Goal: Check status: Check status

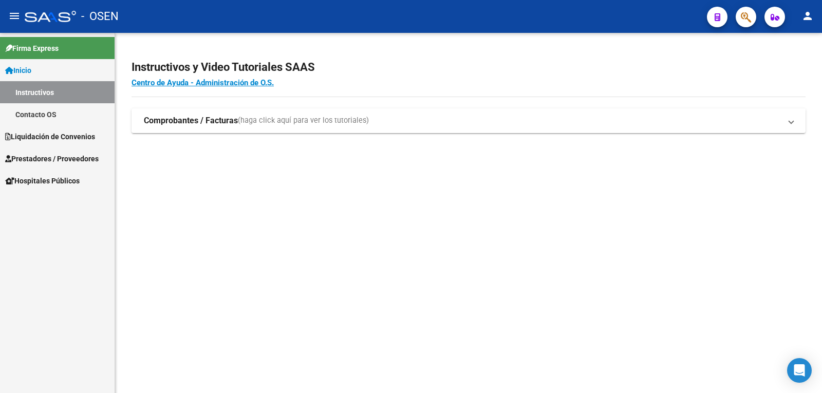
click at [61, 134] on span "Liquidación de Convenios" at bounding box center [50, 136] width 90 height 11
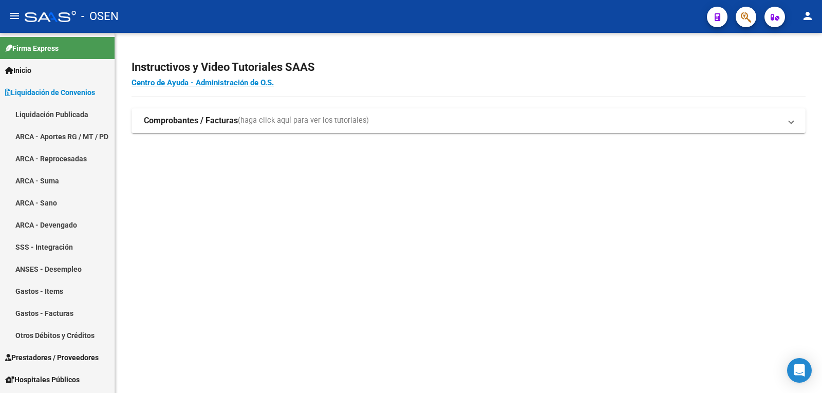
click at [59, 110] on link "Liquidación Publicada" at bounding box center [57, 114] width 115 height 22
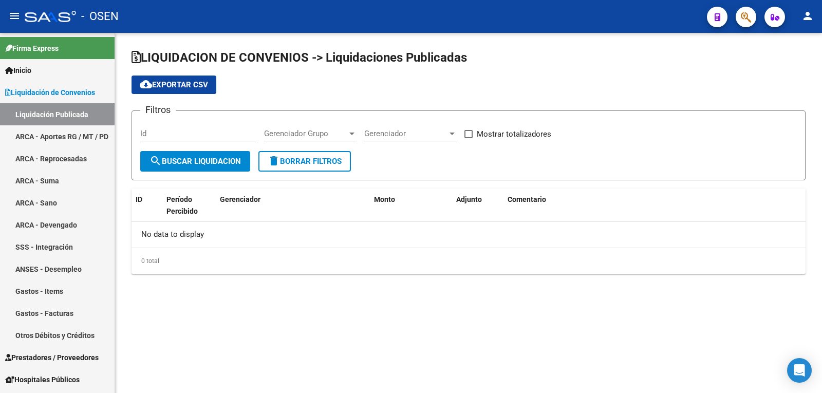
checkbox input "true"
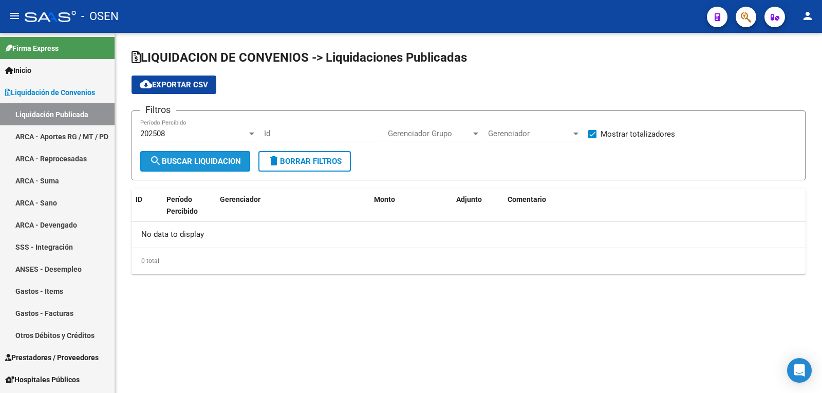
click at [207, 158] on span "search Buscar Liquidacion" at bounding box center [194, 161] width 91 height 9
